Goal: Task Accomplishment & Management: Manage account settings

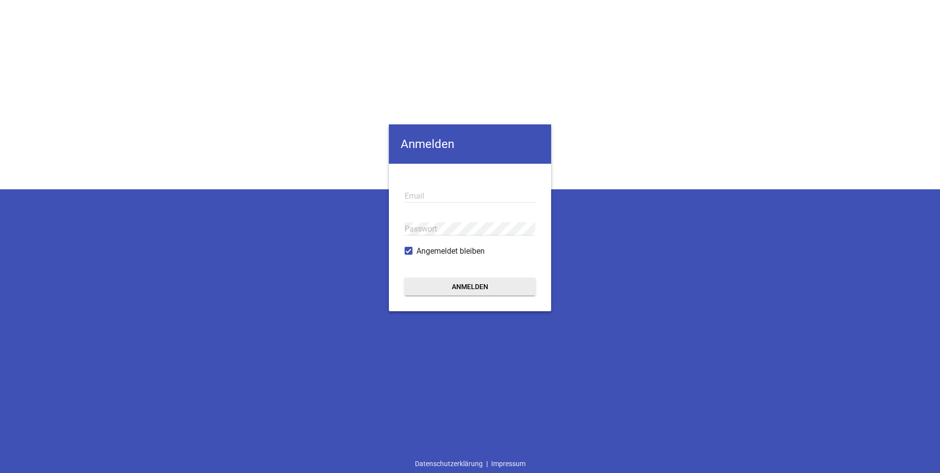
type input "[PERSON_NAME][EMAIL_ADDRESS][PERSON_NAME][DOMAIN_NAME]"
click at [478, 288] on button "Anmelden" at bounding box center [470, 287] width 131 height 18
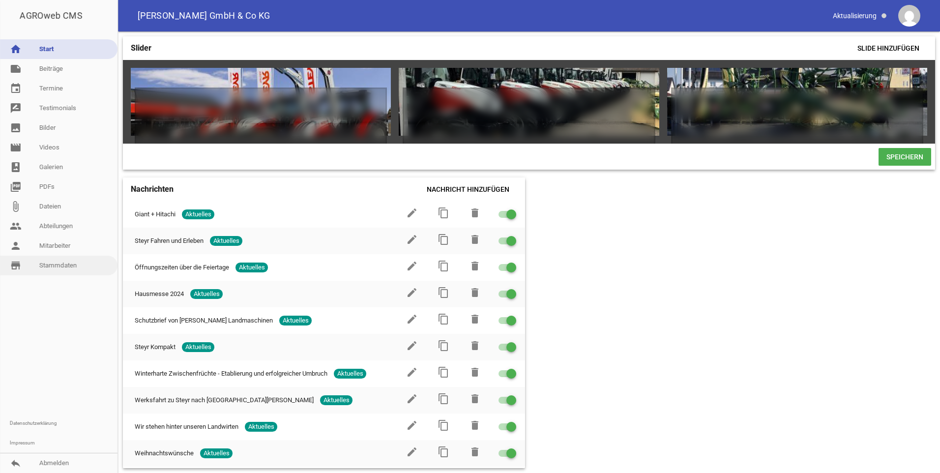
click at [49, 267] on link "store_mall_directory Stammdaten" at bounding box center [58, 266] width 117 height 20
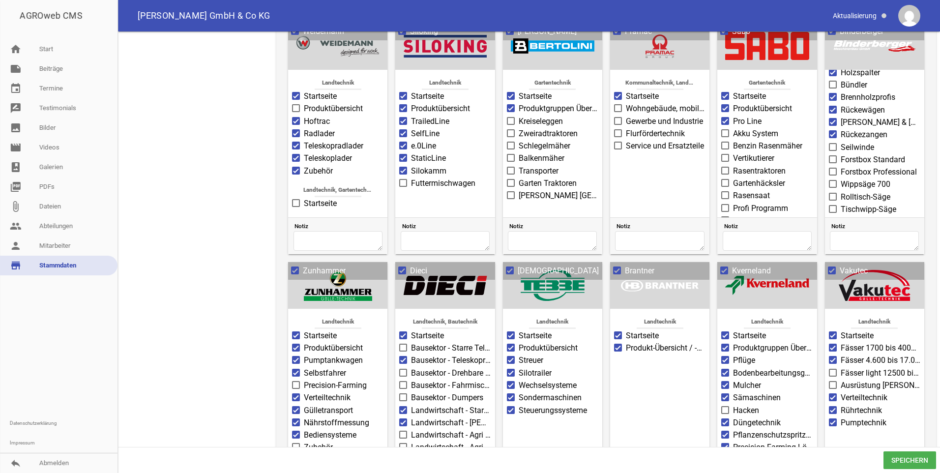
scroll to position [768, 0]
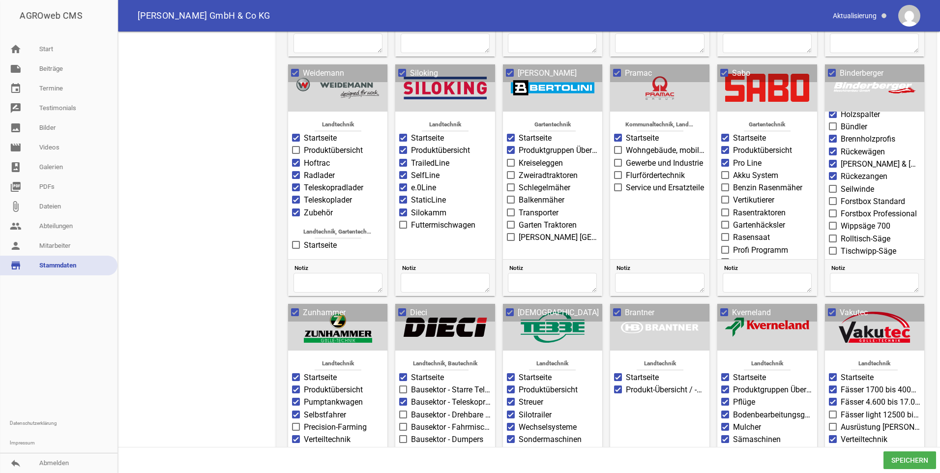
click at [293, 72] on span at bounding box center [295, 73] width 6 height 6
click at [303, 67] on input "Weidemann" at bounding box center [303, 67] width 0 height 0
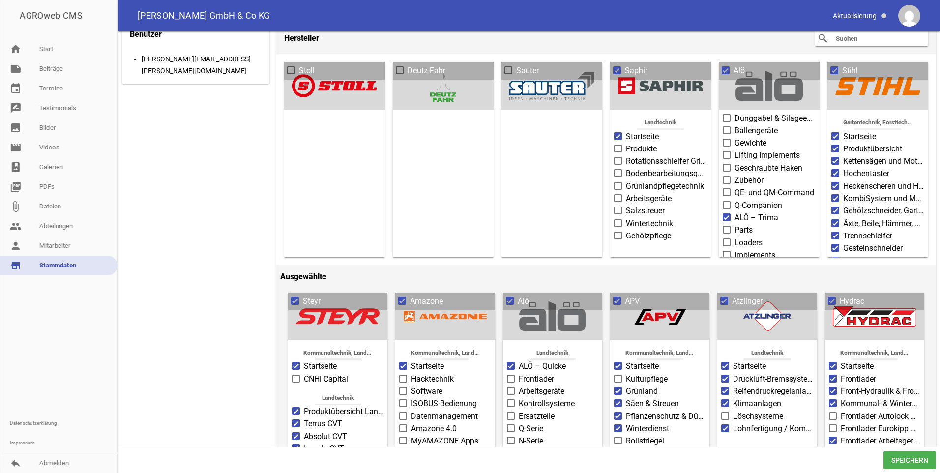
scroll to position [34, 0]
